Goal: Task Accomplishment & Management: Use online tool/utility

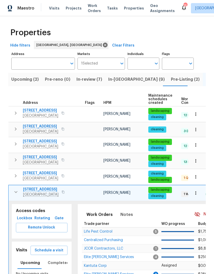
click at [46, 192] on span "[STREET_ADDRESS]" at bounding box center [40, 189] width 35 height 5
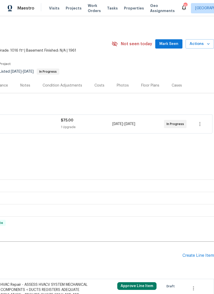
scroll to position [0, 76]
click at [172, 44] on span "Mark Seen" at bounding box center [168, 44] width 19 height 6
click at [171, 42] on span "Seen [DATE]" at bounding box center [170, 43] width 25 height 5
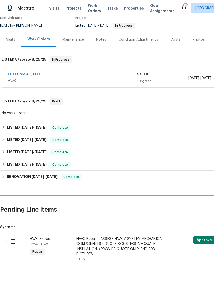
scroll to position [46, 0]
click at [17, 243] on input "checkbox" at bounding box center [15, 242] width 15 height 11
checkbox input "true"
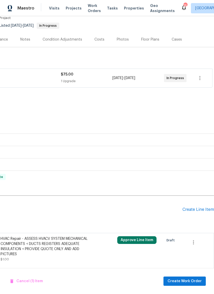
scroll to position [46, 76]
click at [206, 210] on div "Create Line Item" at bounding box center [199, 210] width 32 height 5
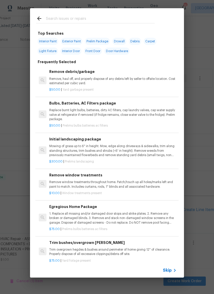
click at [201, 154] on div "Top Searches Interior Paint Exterior Paint Prelim Package Drywall Debris Carpet…" at bounding box center [107, 143] width 214 height 286
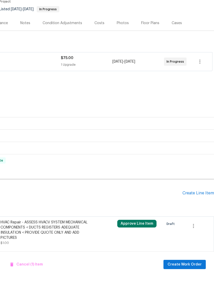
scroll to position [13, 0]
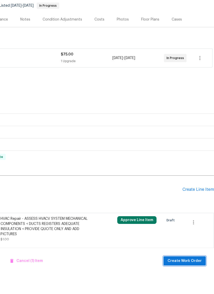
click at [192, 278] on span "Create Work Order" at bounding box center [185, 281] width 34 height 6
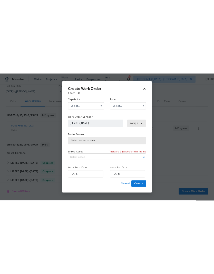
scroll to position [0, 0]
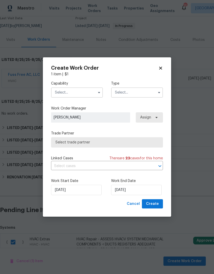
click at [100, 95] on button "button" at bounding box center [99, 92] width 6 height 6
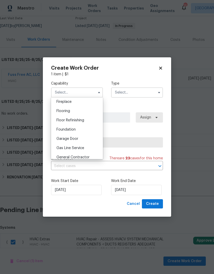
scroll to position [192, 0]
click at [85, 157] on span "General Contractor" at bounding box center [73, 157] width 33 height 4
type input "General Contractor"
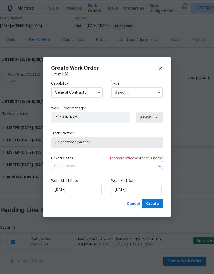
scroll to position [205, 0]
click at [147, 89] on input "text" at bounding box center [137, 92] width 52 height 10
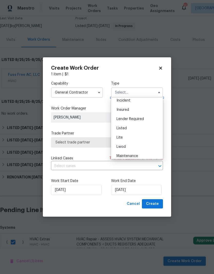
scroll to position [30, 0]
click at [131, 125] on div "Listed" at bounding box center [136, 128] width 49 height 9
type input "Listed"
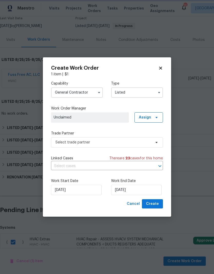
scroll to position [0, 0]
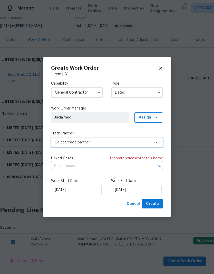
click at [157, 138] on span "Select trade partner" at bounding box center [107, 142] width 112 height 10
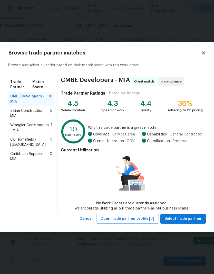
click at [44, 121] on div "Wrangler Construction - MIA 1" at bounding box center [31, 127] width 46 height 14
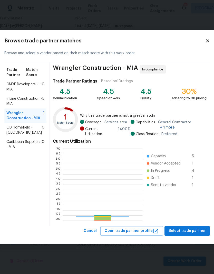
scroll to position [72, 80]
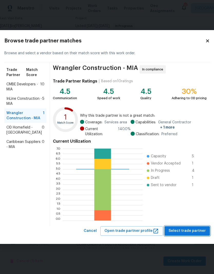
click at [191, 233] on span "Select trade partner" at bounding box center [187, 231] width 37 height 6
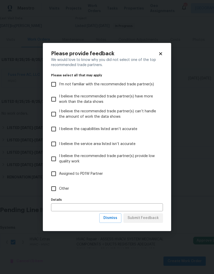
click at [58, 192] on input "Other" at bounding box center [53, 188] width 11 height 11
checkbox input "true"
click at [121, 206] on input "text" at bounding box center [107, 207] width 112 height 8
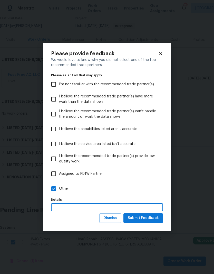
scroll to position [21, 0]
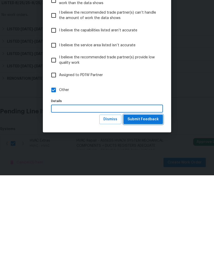
click at [154, 213] on button "Submit Feedback" at bounding box center [144, 218] width 40 height 10
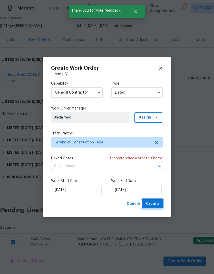
click at [157, 201] on span "Create" at bounding box center [152, 204] width 13 height 6
checkbox input "false"
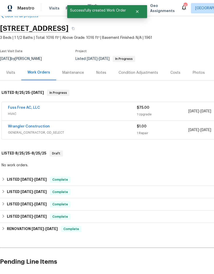
scroll to position [12, 0]
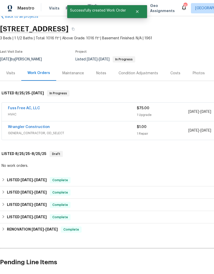
click at [41, 125] on link "Wrangler Construction" at bounding box center [29, 127] width 42 height 4
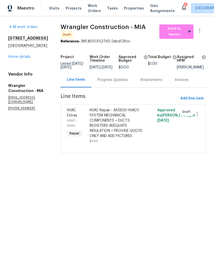
click at [27, 59] on link "Home details" at bounding box center [19, 57] width 22 height 4
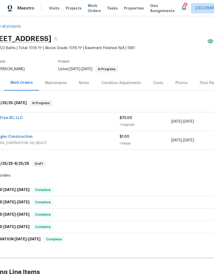
scroll to position [4, 69]
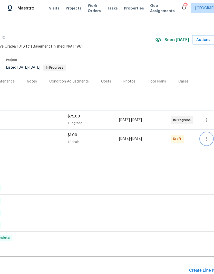
click at [206, 139] on icon "button" at bounding box center [207, 139] width 6 height 6
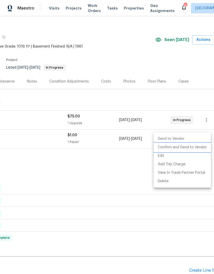
click at [194, 150] on li "Confirm and Send to Vendor" at bounding box center [182, 147] width 57 height 8
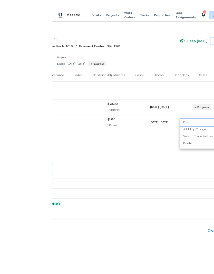
scroll to position [7, 0]
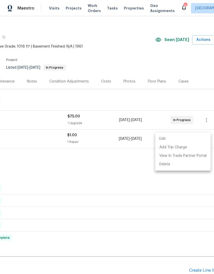
click at [138, 197] on div at bounding box center [107, 137] width 214 height 274
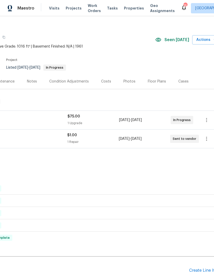
click at [116, 170] on div "No work orders." at bounding box center [76, 174] width 290 height 8
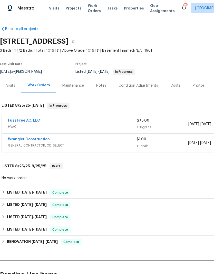
scroll to position [0, 0]
